Goal: Information Seeking & Learning: Learn about a topic

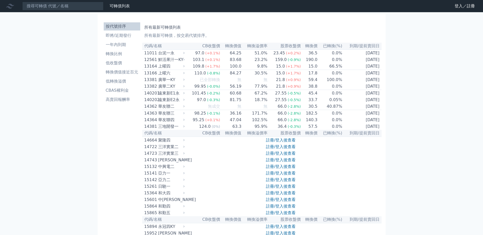
click at [371, 52] on td "[DATE]" at bounding box center [362, 52] width 39 height 7
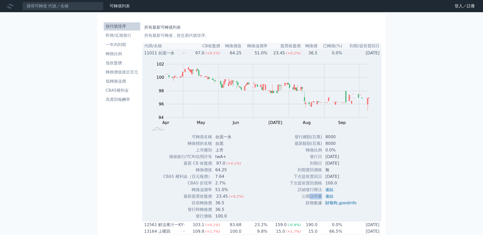
drag, startPoint x: 309, startPoint y: 198, endPoint x: 320, endPoint y: 196, distance: 10.8
click at [320, 196] on td "公開說明書" at bounding box center [305, 196] width 33 height 7
click at [319, 196] on td "公開說明書" at bounding box center [305, 196] width 33 height 7
click at [327, 197] on link "連結" at bounding box center [330, 196] width 8 height 5
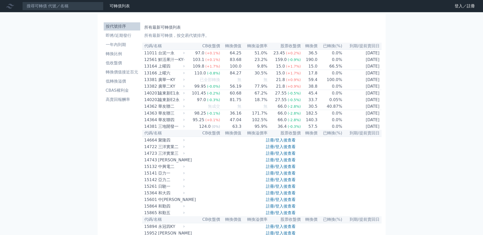
click at [329, 35] on p "所有最新可轉債，按交易代號排序。" at bounding box center [261, 35] width 235 height 6
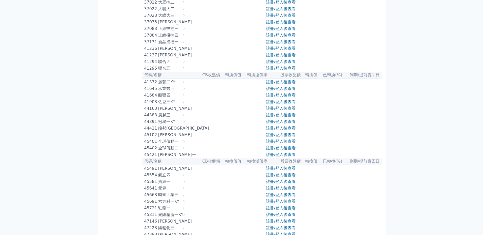
click at [163, 25] on div "[PERSON_NAME]" at bounding box center [170, 22] width 25 height 6
drag, startPoint x: 154, startPoint y: 117, endPoint x: 181, endPoint y: 118, distance: 26.7
click at [154, 25] on div "37075" at bounding box center [150, 22] width 13 height 6
click at [186, 25] on div "37075 [PERSON_NAME]" at bounding box center [165, 22] width 42 height 6
click at [185, 23] on icon at bounding box center [183, 22] width 1 height 2
